Goal: Navigation & Orientation: Find specific page/section

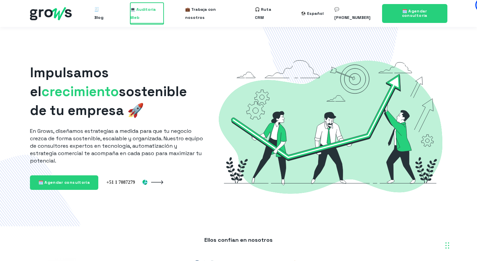
click at [150, 10] on span "💻 Auditoría Web" at bounding box center [146, 14] width 33 height 22
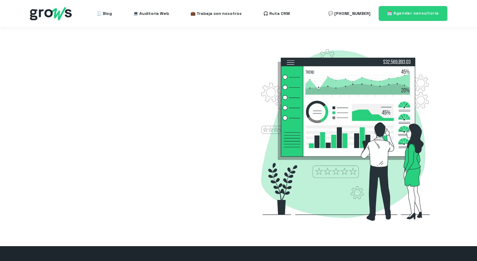
select select "ES"
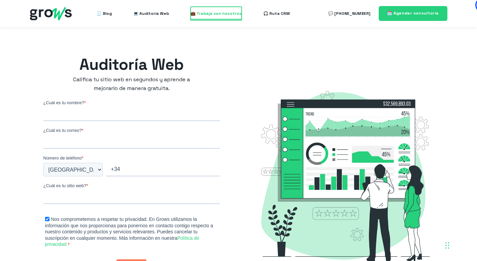
click at [208, 14] on span "💼 Trabaja con nosotros" at bounding box center [216, 13] width 51 height 13
